Goal: Information Seeking & Learning: Learn about a topic

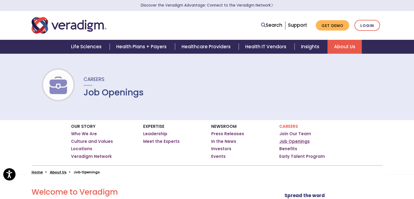
click at [297, 142] on link "Job Openings" at bounding box center [295, 141] width 31 height 5
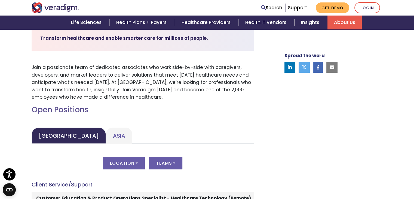
scroll to position [191, 0]
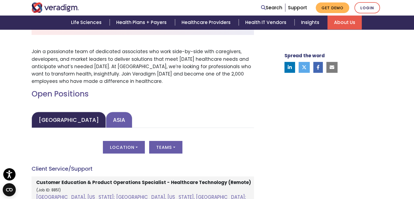
click at [106, 118] on link "Asia" at bounding box center [119, 120] width 26 height 16
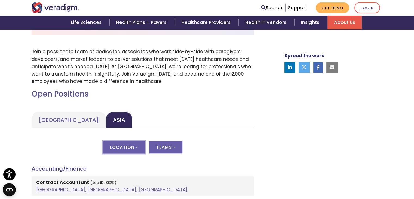
click at [126, 147] on button "Location" at bounding box center [124, 147] width 42 height 13
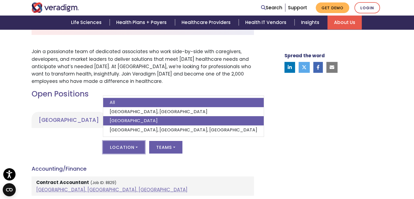
click at [131, 121] on link "[GEOGRAPHIC_DATA]" at bounding box center [183, 120] width 161 height 9
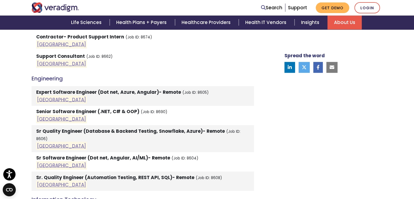
scroll to position [436, 0]
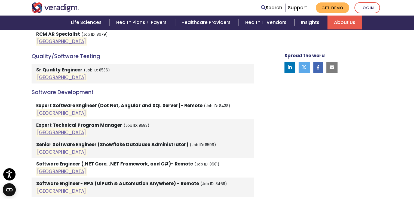
scroll to position [763, 0]
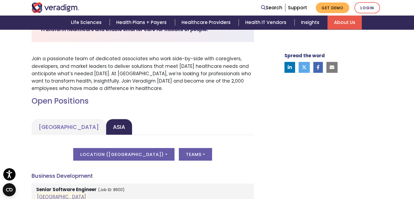
scroll to position [163, 0]
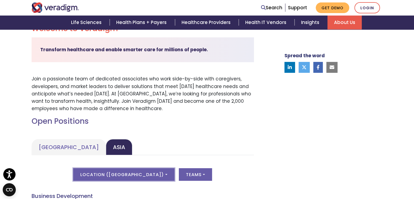
click at [132, 170] on button "Location ( India )" at bounding box center [123, 174] width 101 height 13
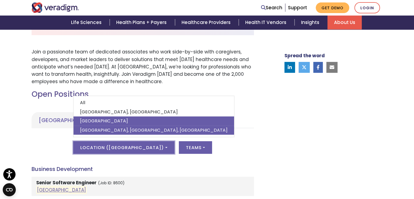
scroll to position [191, 0]
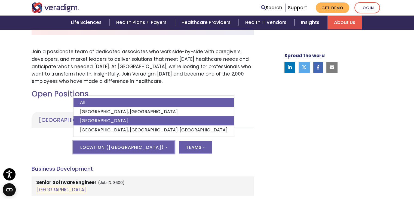
click at [111, 104] on link "All" at bounding box center [154, 102] width 161 height 9
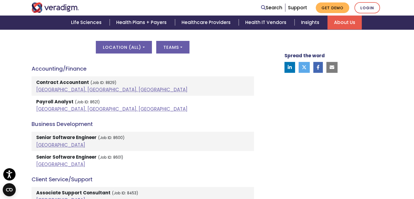
scroll to position [300, 0]
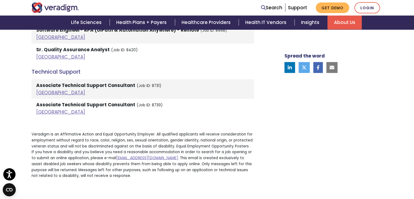
scroll to position [1281, 0]
